Goal: Task Accomplishment & Management: Manage account settings

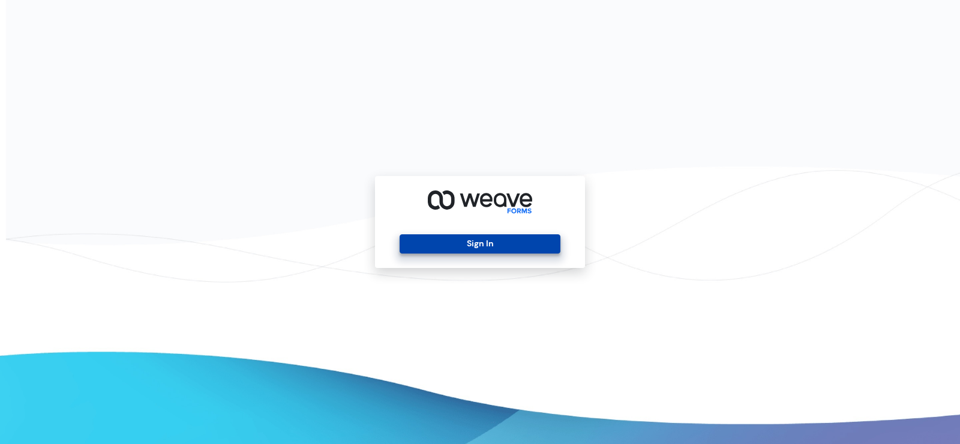
click at [501, 239] on button "Sign In" at bounding box center [480, 243] width 160 height 19
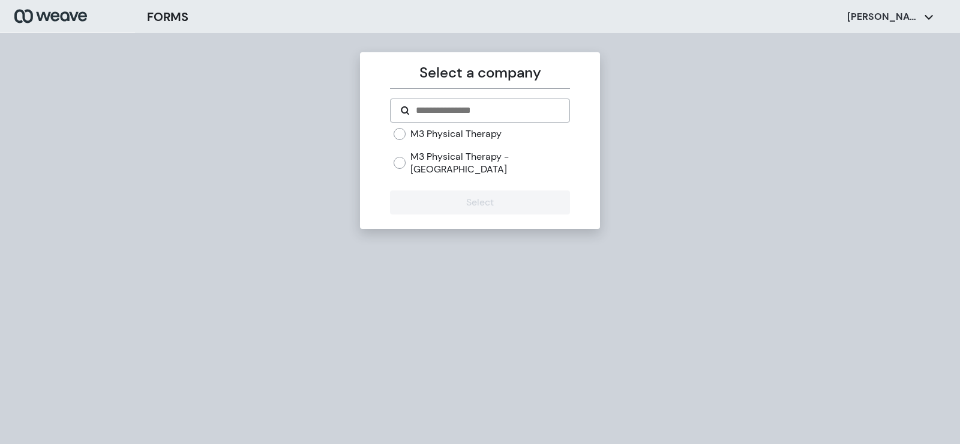
click at [431, 139] on label "M3 Physical Therapy" at bounding box center [456, 133] width 91 height 13
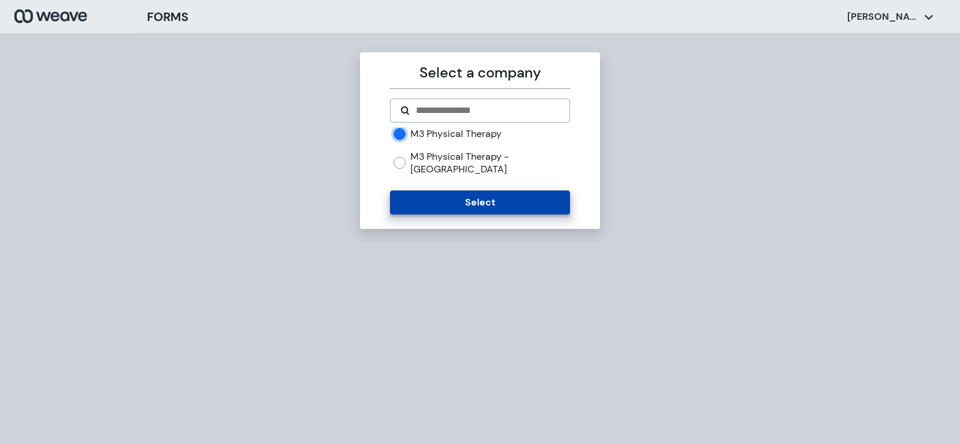
click at [418, 190] on button "Select" at bounding box center [479, 202] width 179 height 24
